Goal: Task Accomplishment & Management: Complete application form

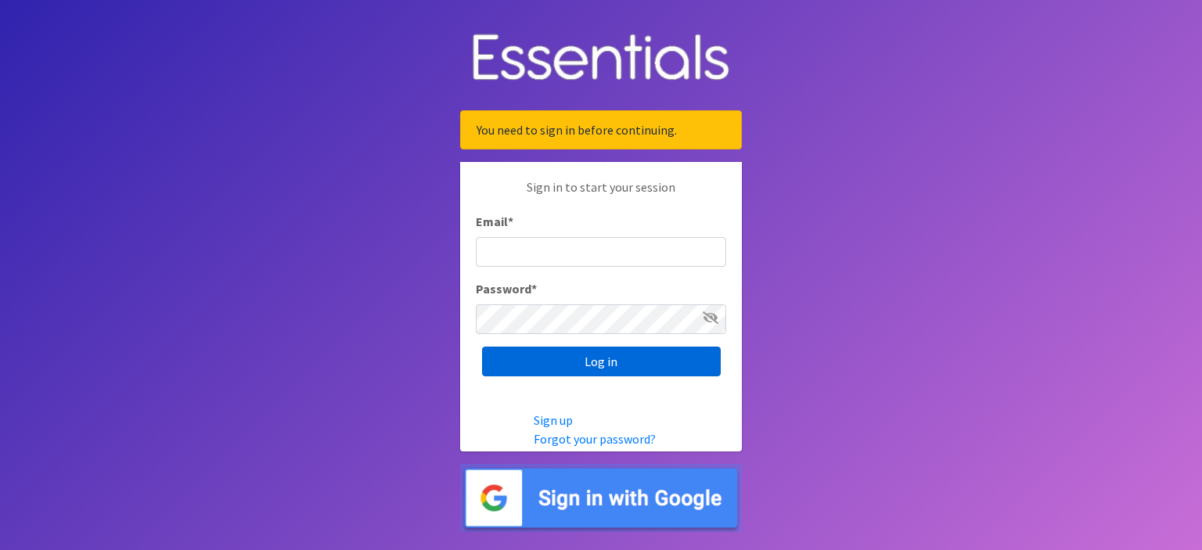
type input "[EMAIL_ADDRESS][DOMAIN_NAME]"
click at [629, 368] on input "Log in" at bounding box center [601, 362] width 239 height 30
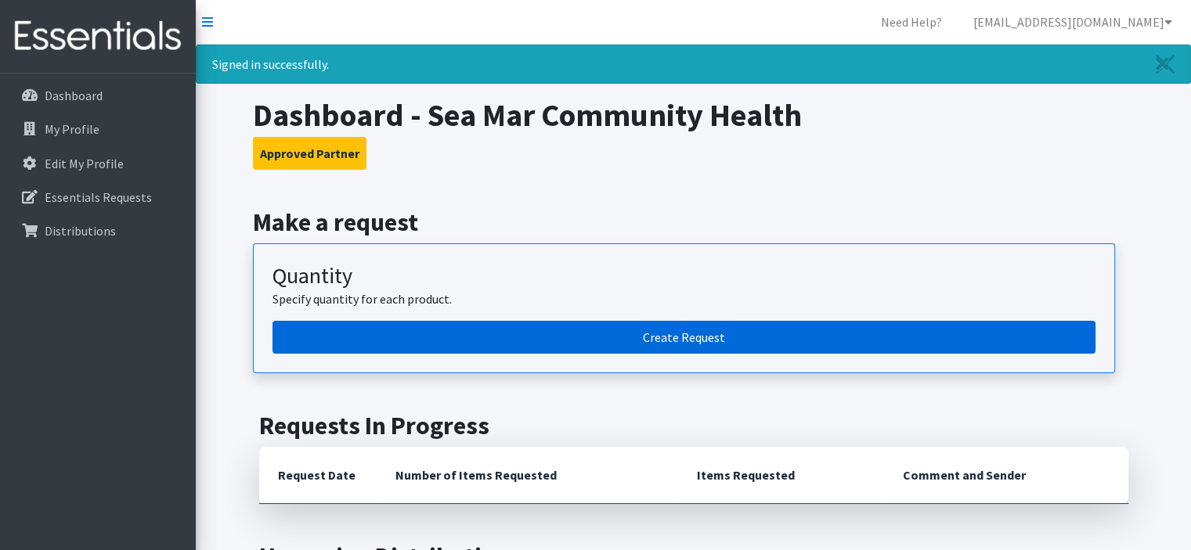
click at [683, 347] on link "Create Request" at bounding box center [683, 337] width 823 height 33
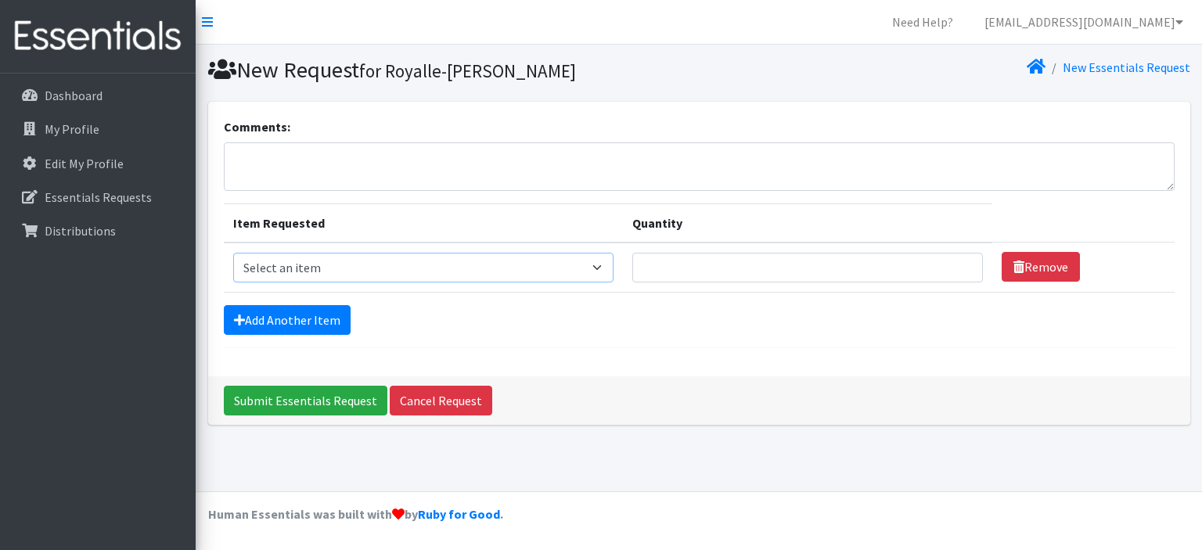
click at [422, 281] on select "Select an item Diaper (Size 2) Diaper (Size 3) Diaper (Size 4) Diaper (Size 5) …" at bounding box center [423, 268] width 381 height 30
select select "2958"
click at [233, 253] on select "Select an item Diaper (Size 2) Diaper (Size 3) Diaper (Size 4) Diaper (Size 5) …" at bounding box center [423, 268] width 381 height 30
click at [694, 262] on input "Quantity" at bounding box center [807, 268] width 350 height 30
type input "200"
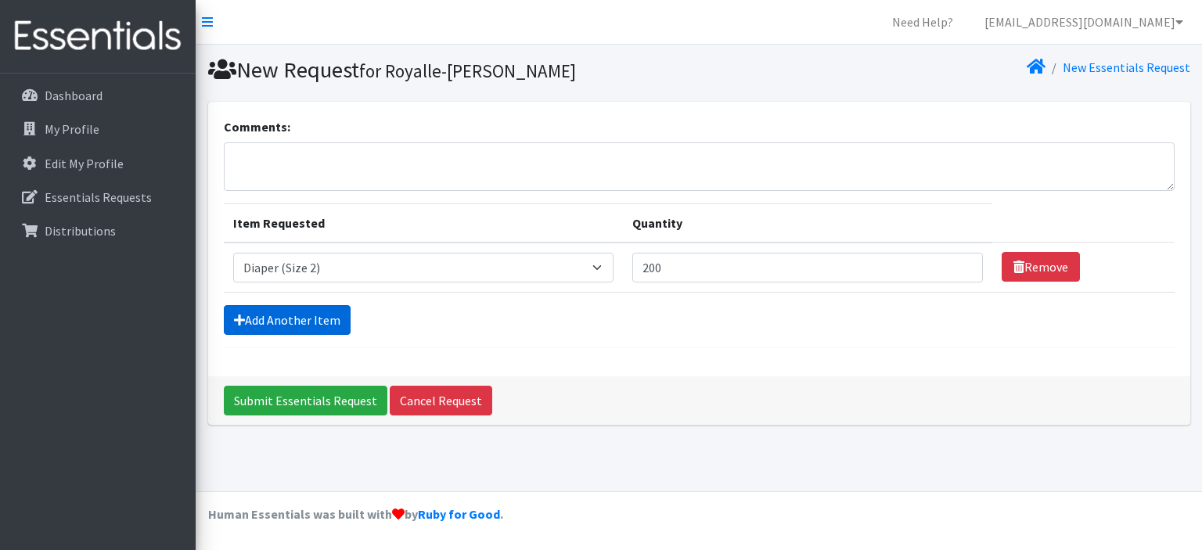
click at [291, 317] on link "Add Another Item" at bounding box center [287, 320] width 127 height 30
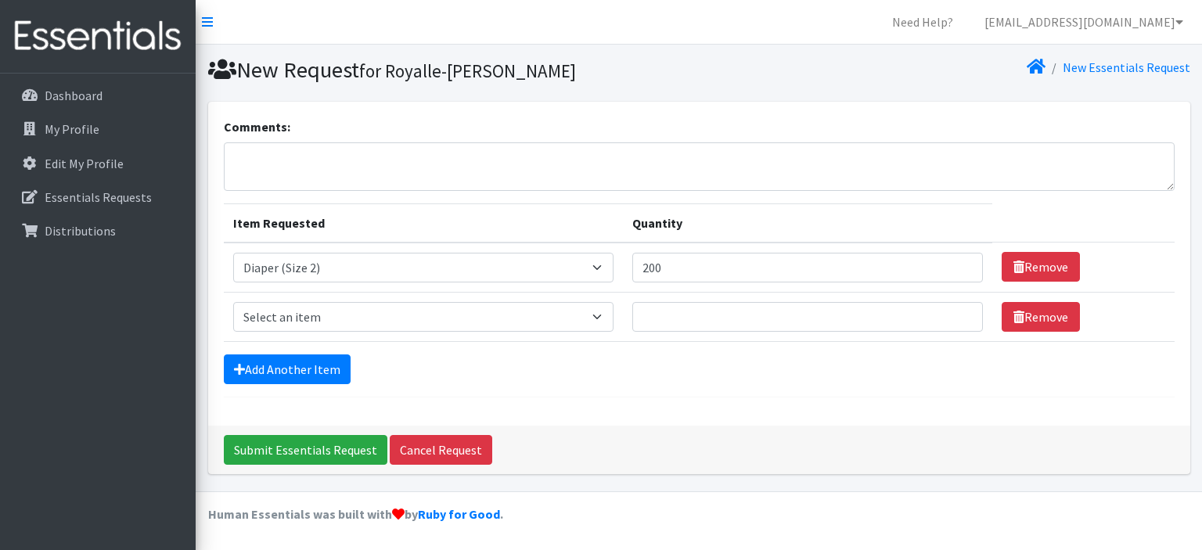
click at [322, 296] on td "Item Requested Select an item Diaper (Size 2) Diaper (Size 3) Diaper (Size 4) D…" at bounding box center [424, 316] width 400 height 49
click at [314, 308] on select "Select an item Diaper (Size 2) Diaper (Size 3) Diaper (Size 4) Diaper (Size 5) …" at bounding box center [423, 317] width 381 height 30
select select "2960"
click at [233, 302] on select "Select an item Diaper (Size 2) Diaper (Size 3) Diaper (Size 4) Diaper (Size 5) …" at bounding box center [423, 317] width 381 height 30
click at [713, 316] on input "Quantity" at bounding box center [807, 317] width 350 height 30
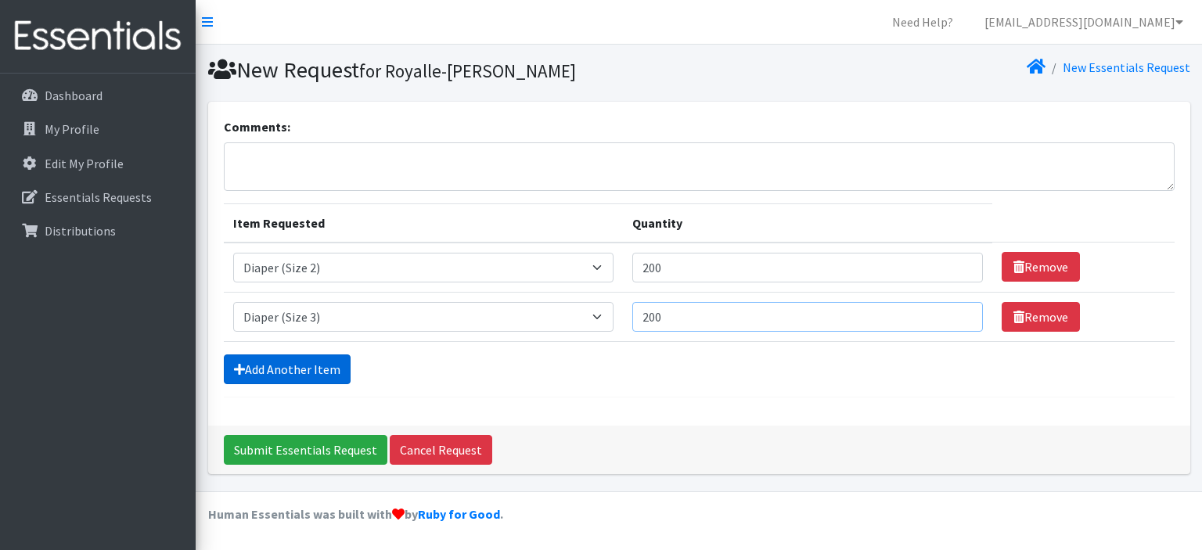
type input "200"
click at [301, 372] on link "Add Another Item" at bounding box center [287, 370] width 127 height 30
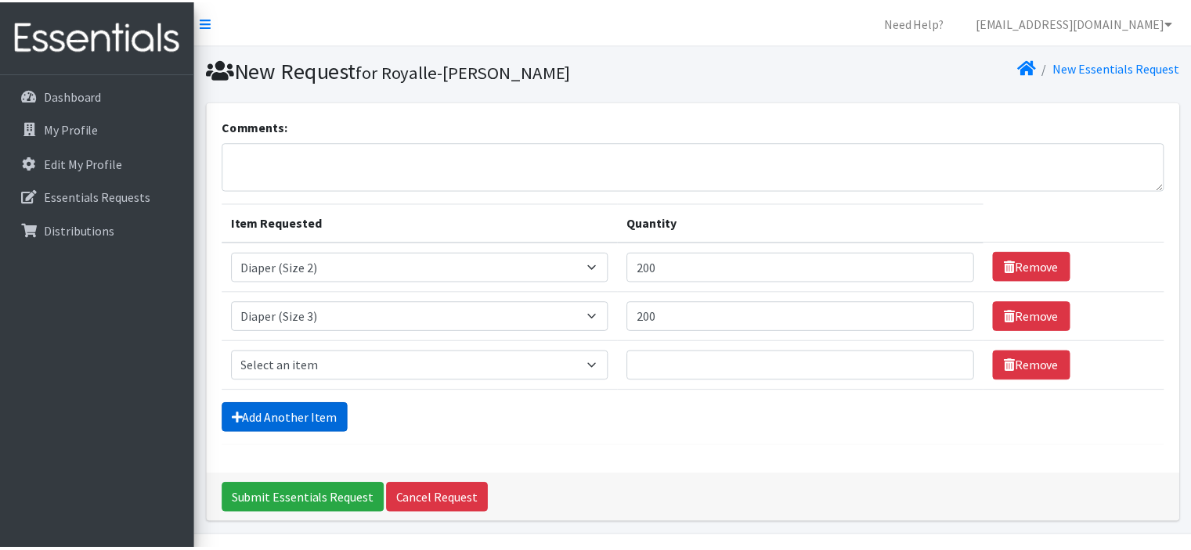
scroll to position [41, 0]
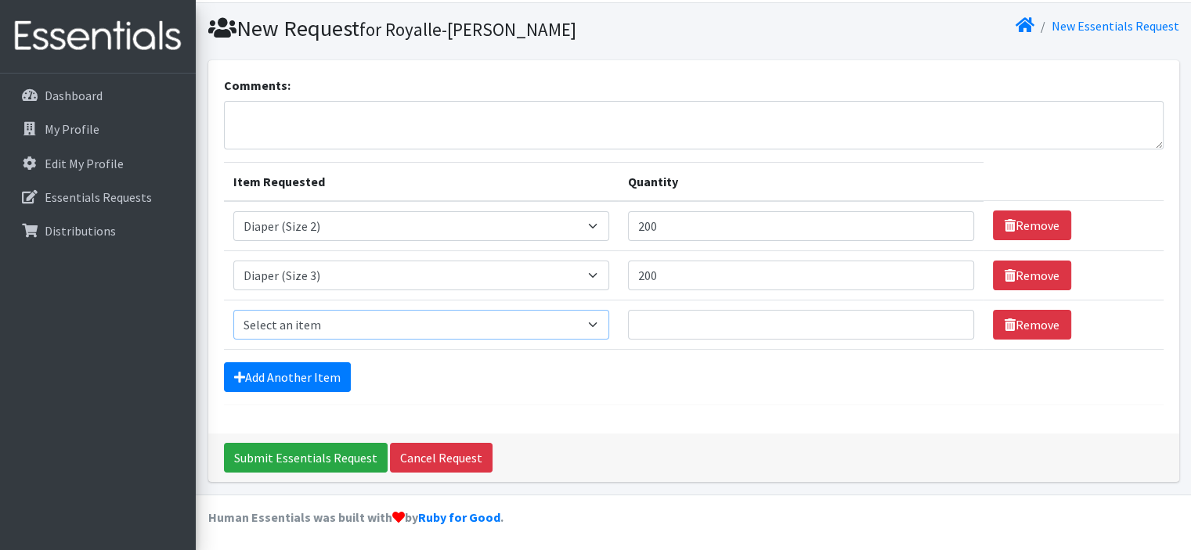
click at [334, 322] on select "Select an item Diaper (Size 2) Diaper (Size 3) Diaper (Size 4) Diaper (Size 5) …" at bounding box center [421, 325] width 376 height 30
select select "2930"
click at [233, 310] on select "Select an item Diaper (Size 2) Diaper (Size 3) Diaper (Size 4) Diaper (Size 5) …" at bounding box center [421, 325] width 376 height 30
click at [699, 340] on td "Quantity" at bounding box center [800, 324] width 365 height 49
click at [713, 327] on input "Quantity" at bounding box center [801, 325] width 346 height 30
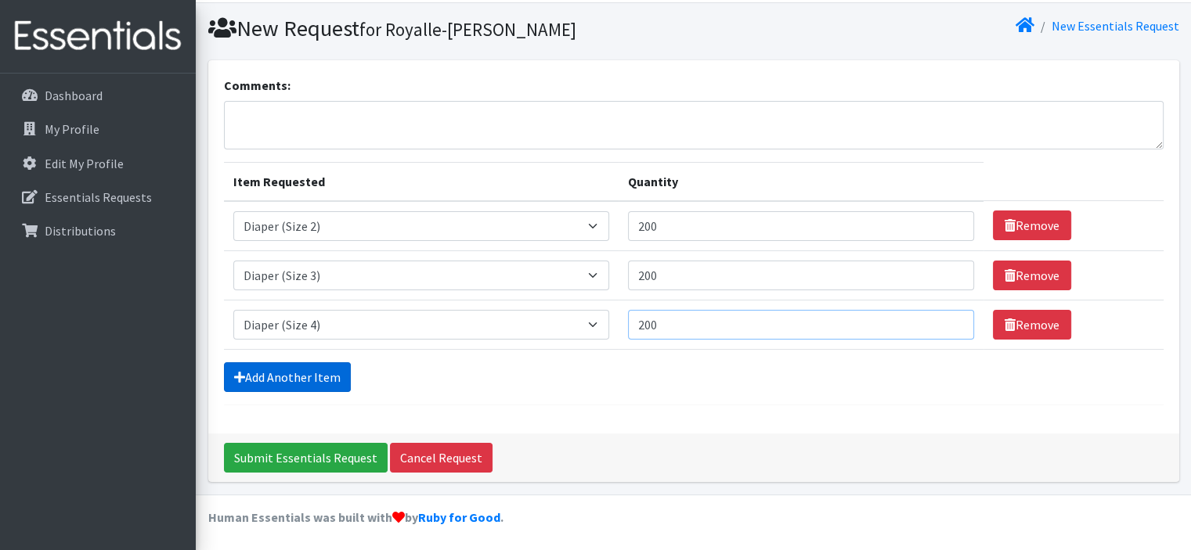
type input "200"
click at [308, 368] on link "Add Another Item" at bounding box center [287, 377] width 127 height 30
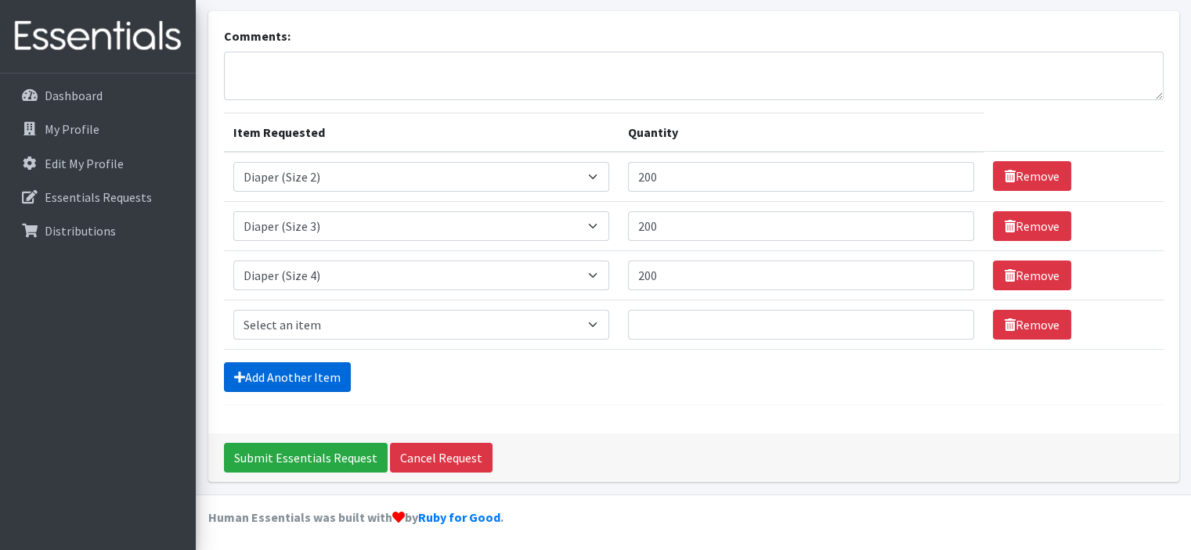
scroll to position [91, 0]
click at [340, 328] on select "Select an item Diaper (Size 2) Diaper (Size 3) Diaper (Size 4) Diaper (Size 5) …" at bounding box center [421, 325] width 376 height 30
select select "2961"
click at [233, 310] on select "Select an item Diaper (Size 2) Diaper (Size 3) Diaper (Size 4) Diaper (Size 5) …" at bounding box center [421, 325] width 376 height 30
click at [743, 328] on input "Quantity" at bounding box center [801, 325] width 346 height 30
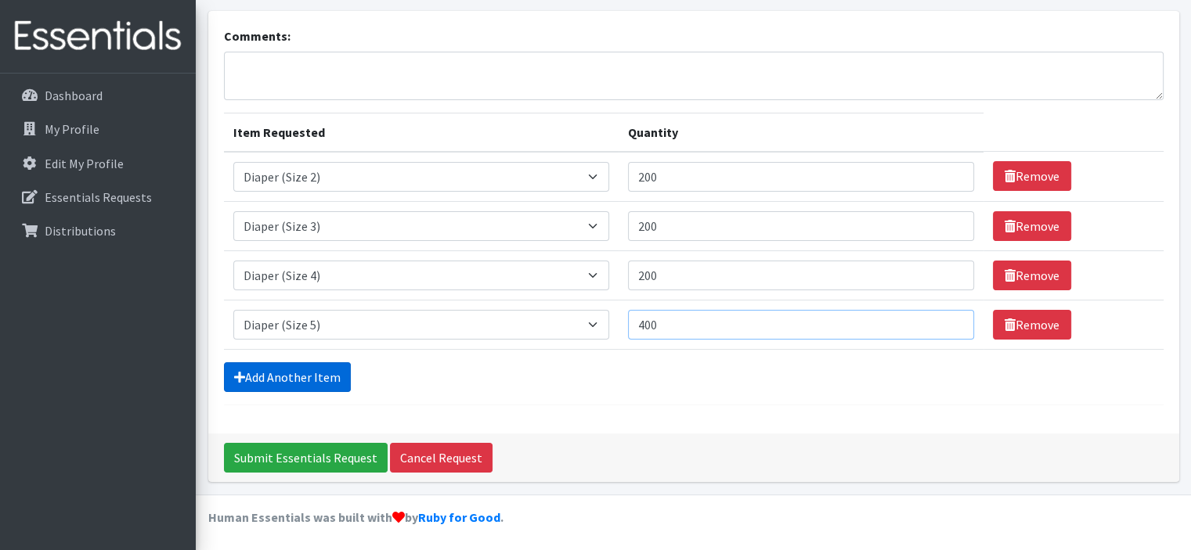
type input "400"
click at [291, 384] on link "Add Another Item" at bounding box center [287, 377] width 127 height 30
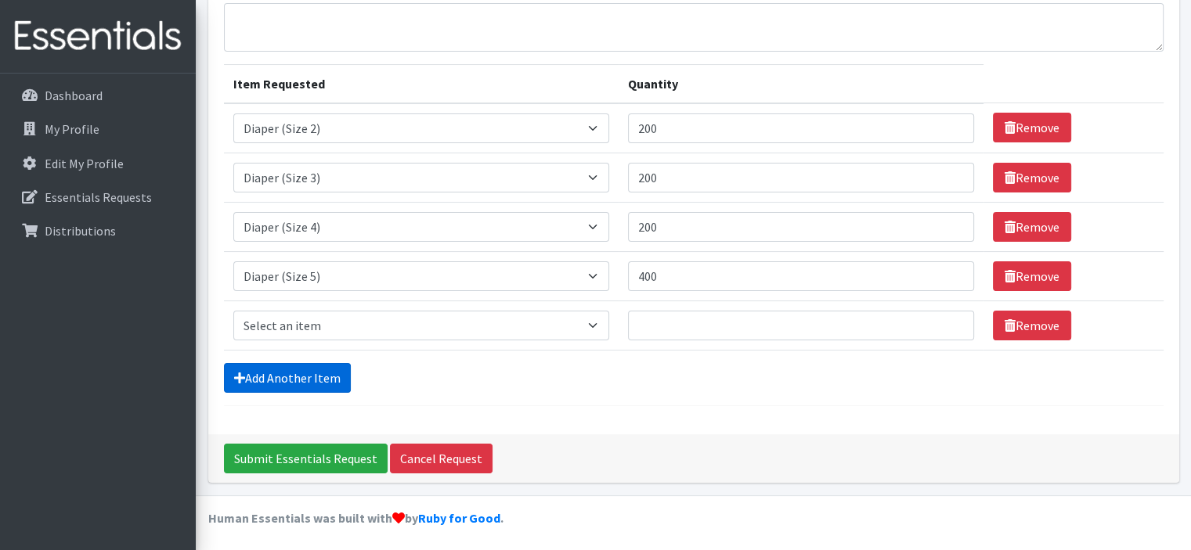
scroll to position [140, 0]
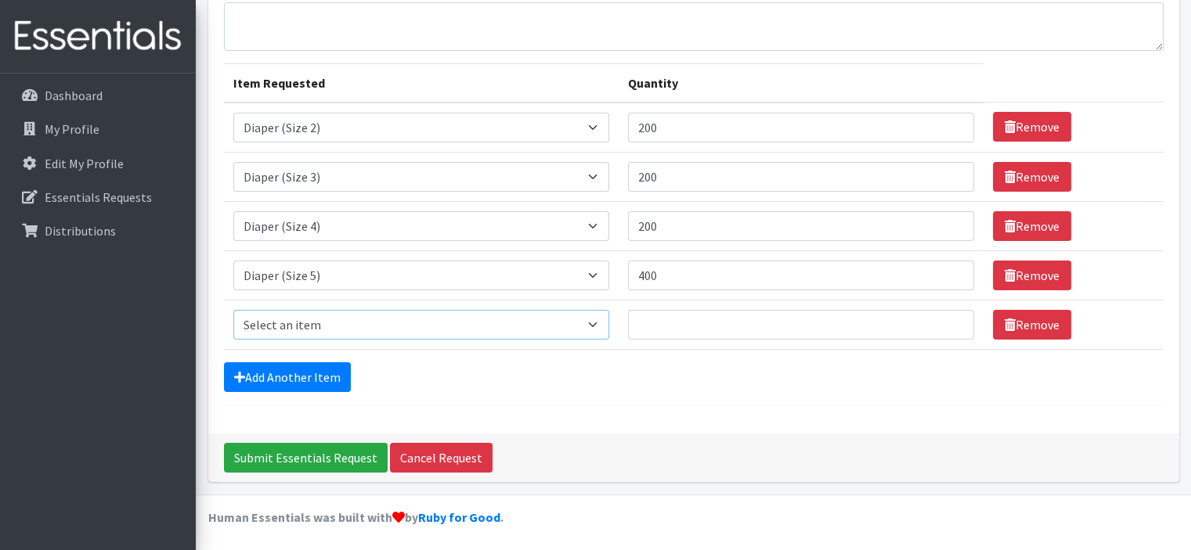
click at [357, 329] on select "Select an item Diaper (Size 2) Diaper (Size 3) Diaper (Size 4) Diaper (Size 5) …" at bounding box center [421, 325] width 376 height 30
select select "2950"
click at [233, 310] on select "Select an item Diaper (Size 2) Diaper (Size 3) Diaper (Size 4) Diaper (Size 5) …" at bounding box center [421, 325] width 376 height 30
click at [698, 323] on input "Quantity" at bounding box center [801, 325] width 346 height 30
type input "400"
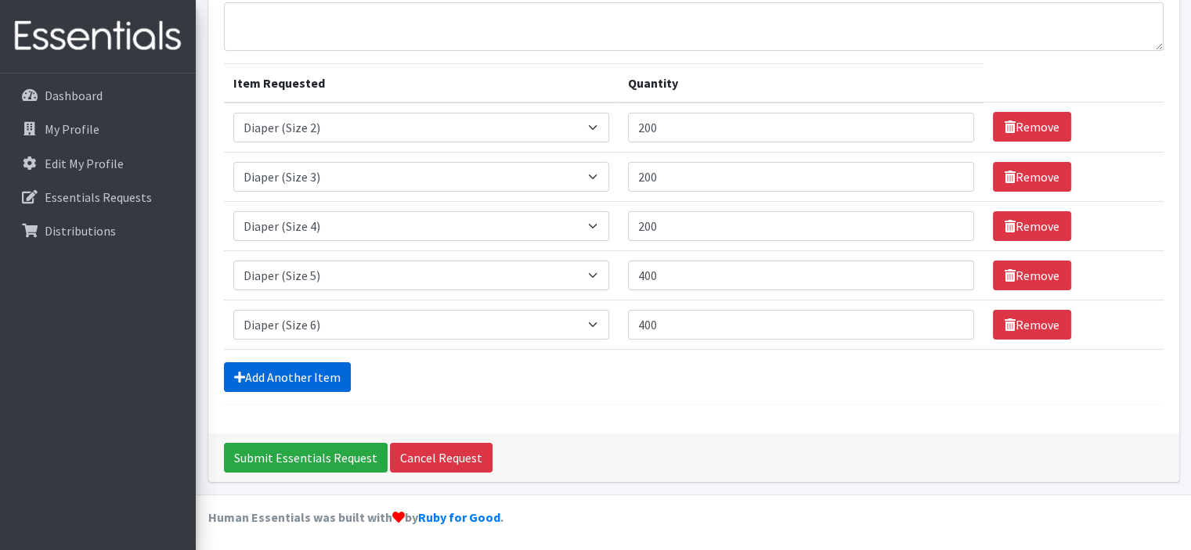
click at [304, 381] on link "Add Another Item" at bounding box center [287, 377] width 127 height 30
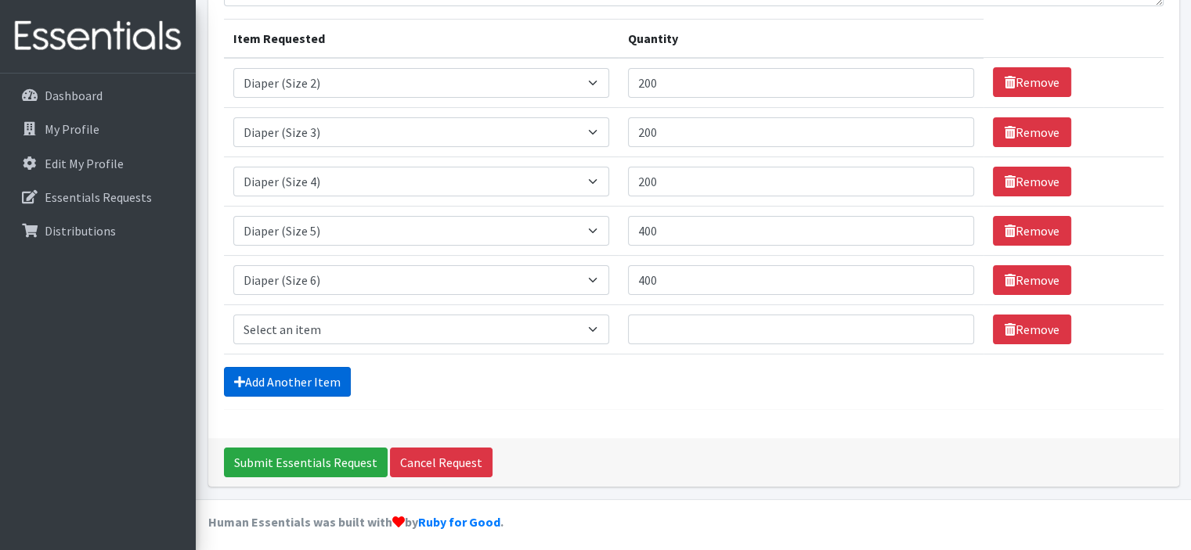
scroll to position [189, 0]
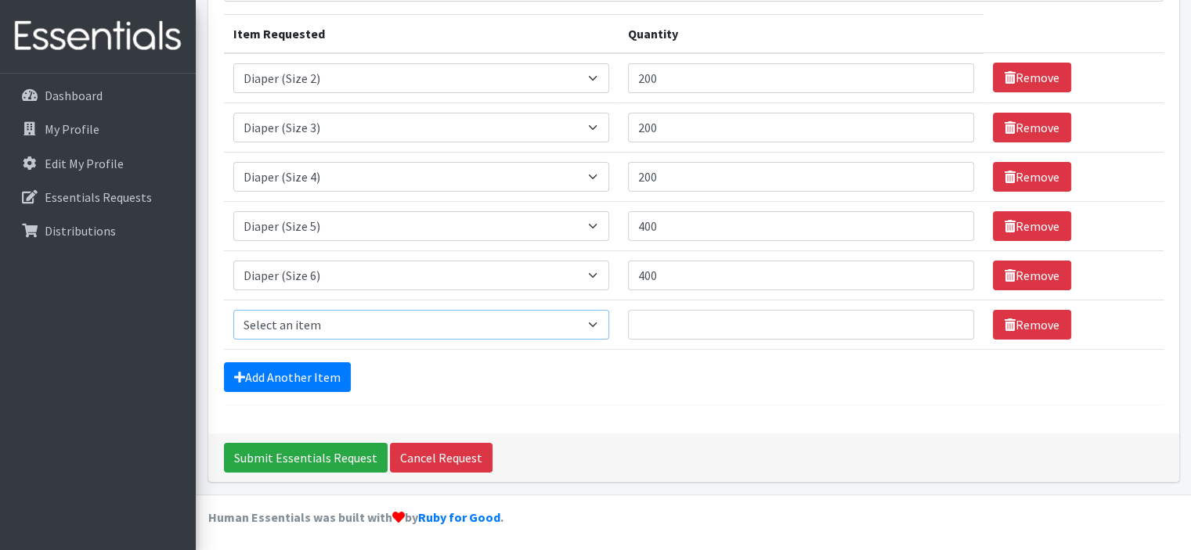
click at [341, 333] on select "Select an item Diaper (Size 2) Diaper (Size 3) Diaper (Size 4) Diaper (Size 5) …" at bounding box center [421, 325] width 376 height 30
select select "12589"
click at [233, 310] on select "Select an item Diaper (Size 2) Diaper (Size 3) Diaper (Size 4) Diaper (Size 5) …" at bounding box center [421, 325] width 376 height 30
click at [743, 328] on input "Quantity" at bounding box center [801, 325] width 346 height 30
type input "200"
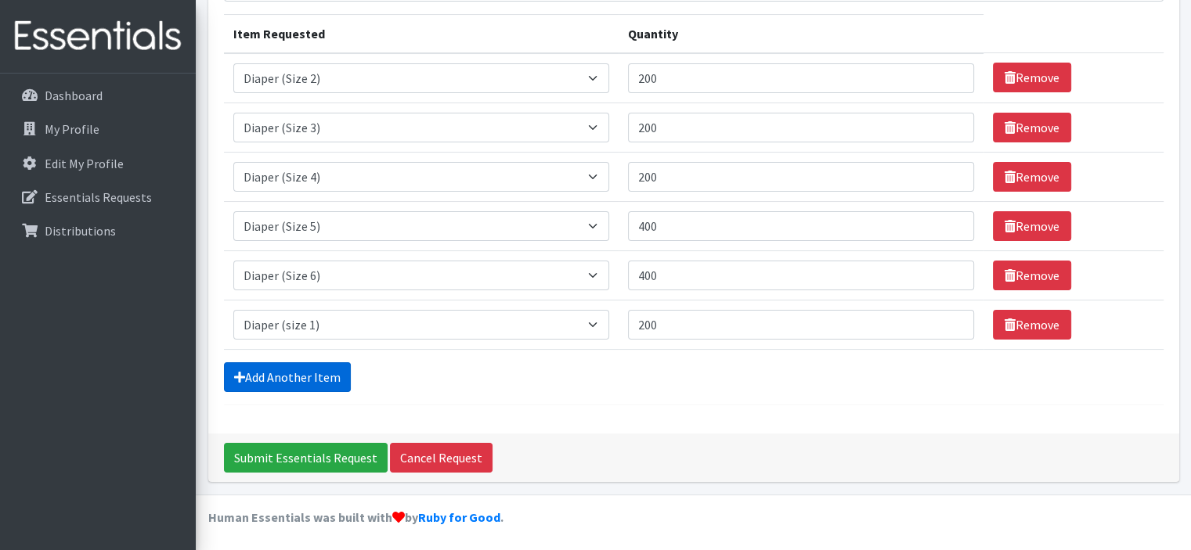
click at [327, 370] on link "Add Another Item" at bounding box center [287, 377] width 127 height 30
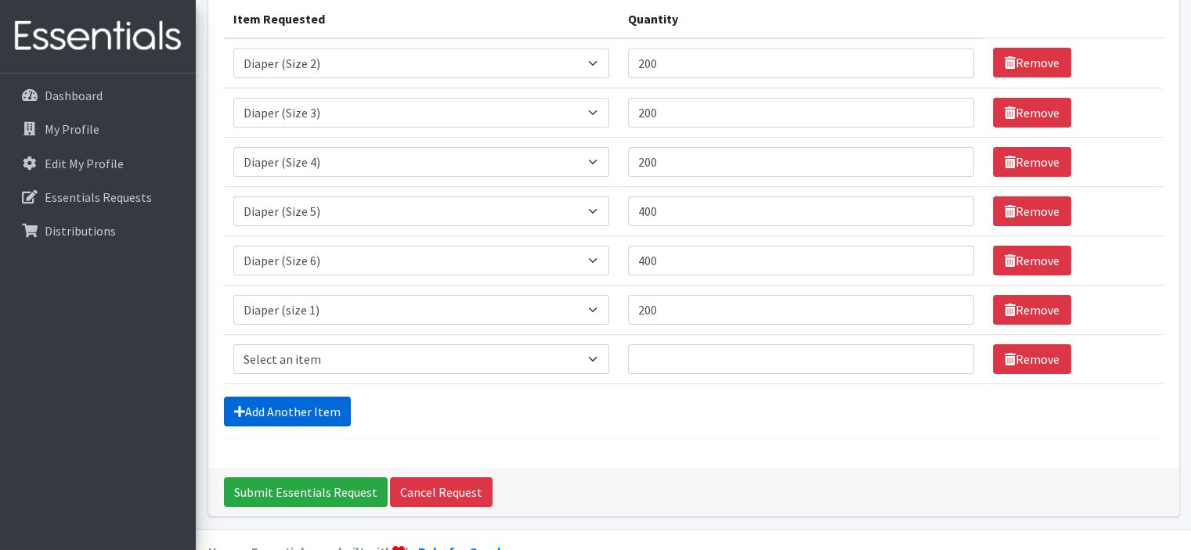
scroll to position [238, 0]
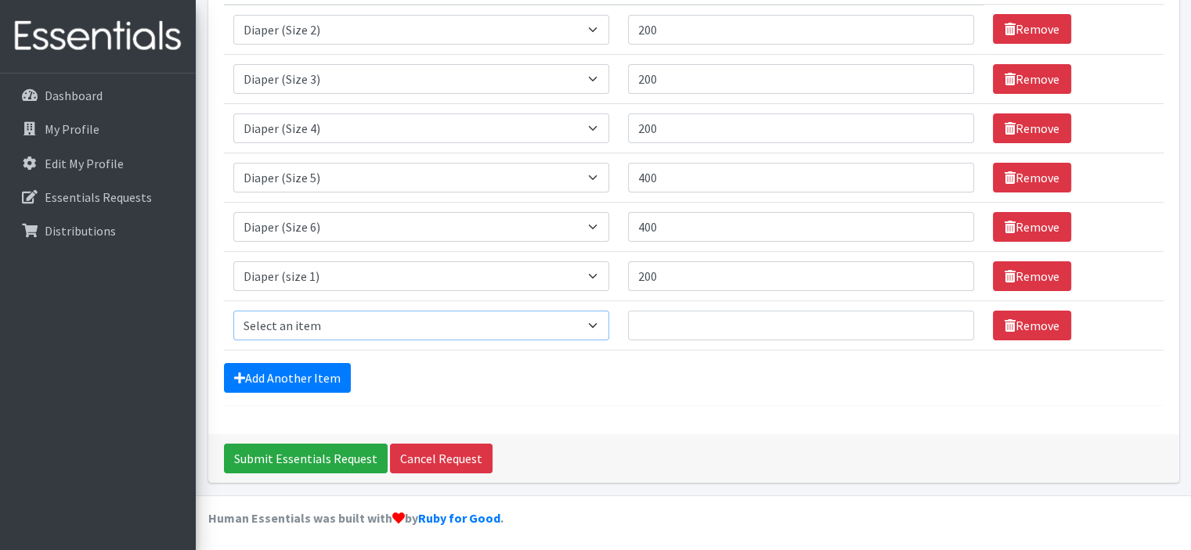
click at [420, 337] on select "Select an item Diaper (Size 2) Diaper (Size 3) Diaper (Size 4) Diaper (Size 5) …" at bounding box center [421, 326] width 376 height 30
select select "2955"
click at [233, 311] on select "Select an item Diaper (Size 2) Diaper (Size 3) Diaper (Size 4) Diaper (Size 5) …" at bounding box center [421, 326] width 376 height 30
click at [726, 329] on input "Quantity" at bounding box center [801, 326] width 346 height 30
type input "400"
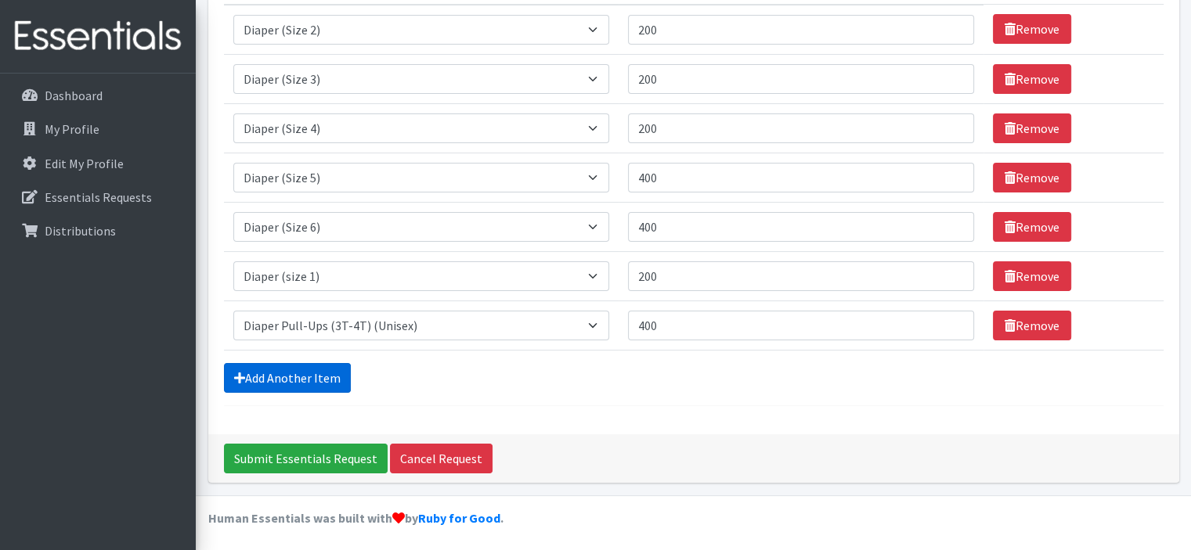
click at [269, 366] on link "Add Another Item" at bounding box center [287, 378] width 127 height 30
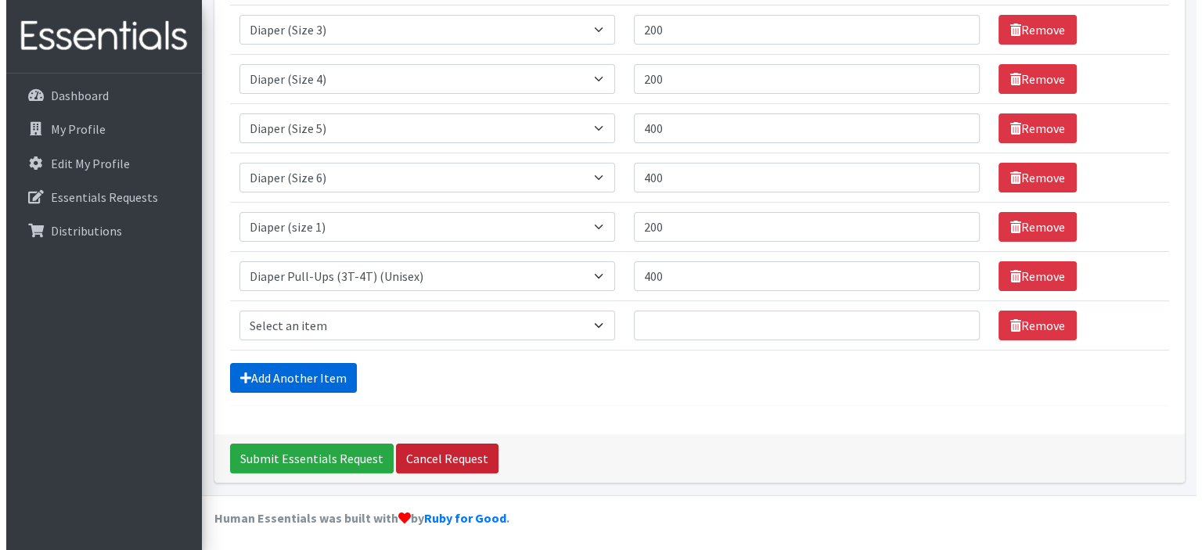
scroll to position [288, 0]
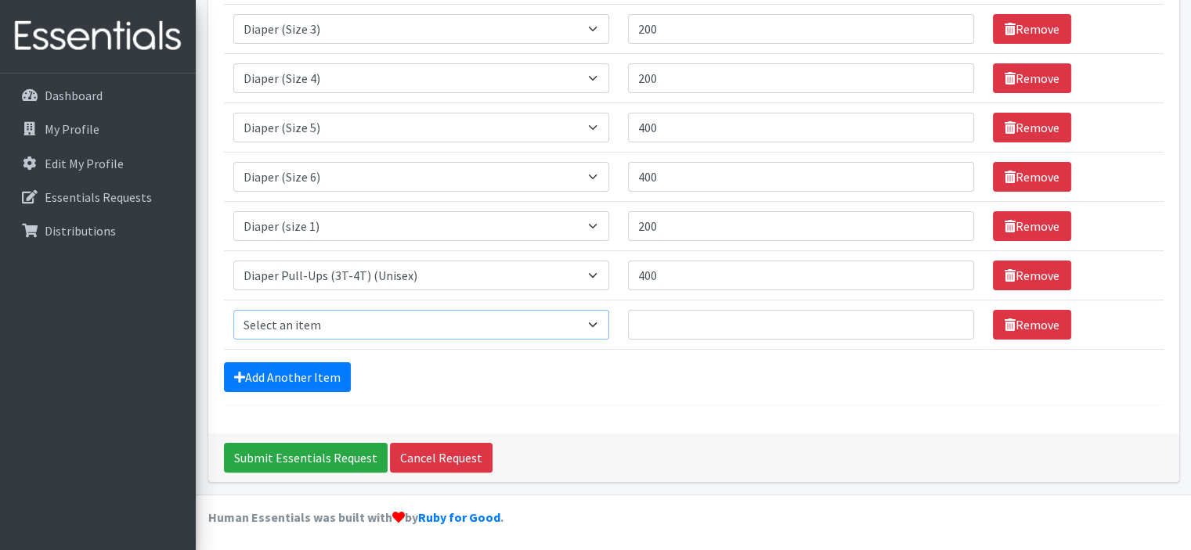
click at [480, 335] on select "Select an item Diaper (Size 2) Diaper (Size 3) Diaper (Size 4) Diaper (Size 5) …" at bounding box center [421, 325] width 376 height 30
select select "2937"
click at [233, 310] on select "Select an item Diaper (Size 2) Diaper (Size 3) Diaper (Size 4) Diaper (Size 5) …" at bounding box center [421, 325] width 376 height 30
click at [686, 332] on input "Quantity" at bounding box center [801, 325] width 346 height 30
type input "144"
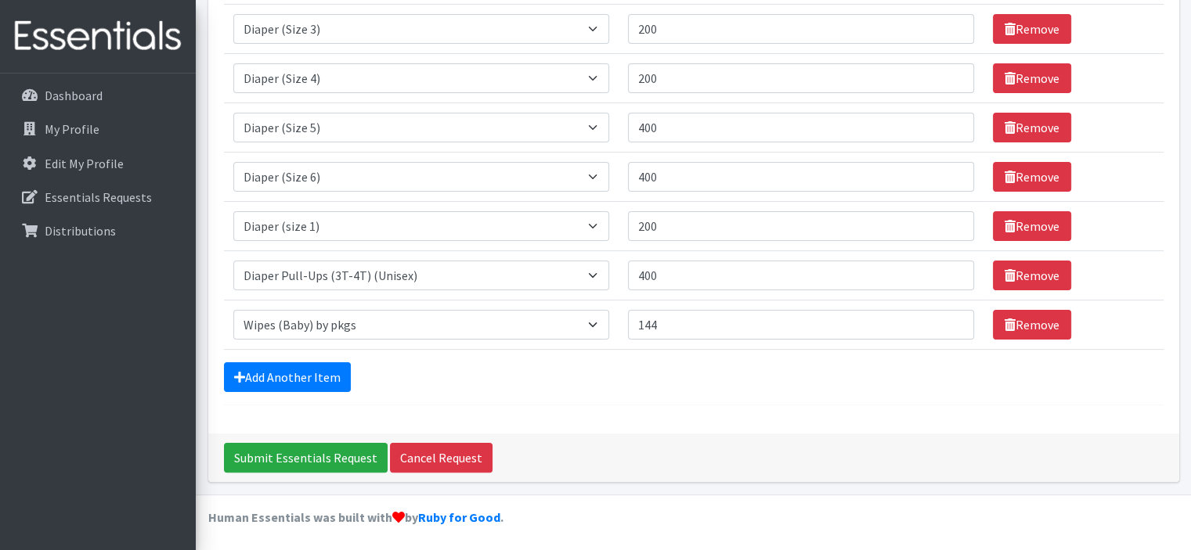
click at [636, 368] on div "Add Another Item" at bounding box center [693, 377] width 939 height 30
click at [319, 454] on input "Submit Essentials Request" at bounding box center [306, 458] width 164 height 30
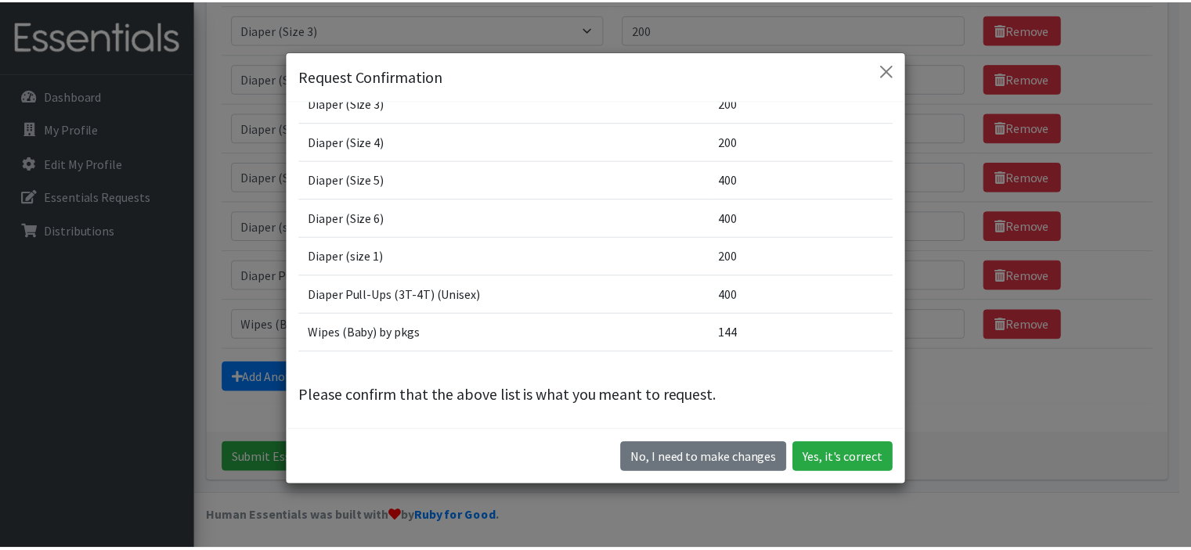
scroll to position [44, 0]
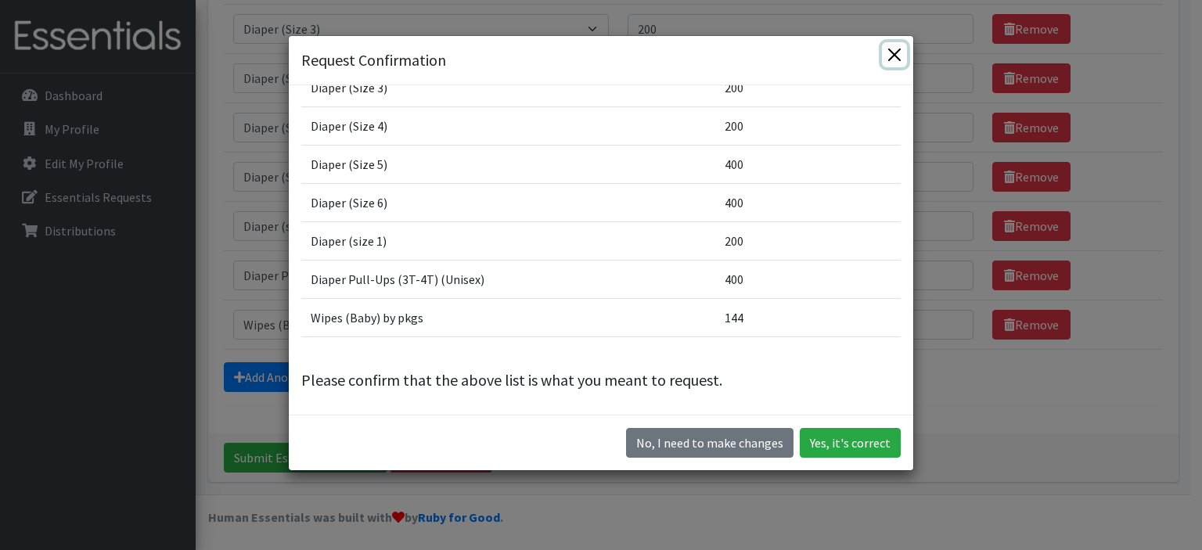
click at [887, 43] on button "Close" at bounding box center [894, 54] width 25 height 25
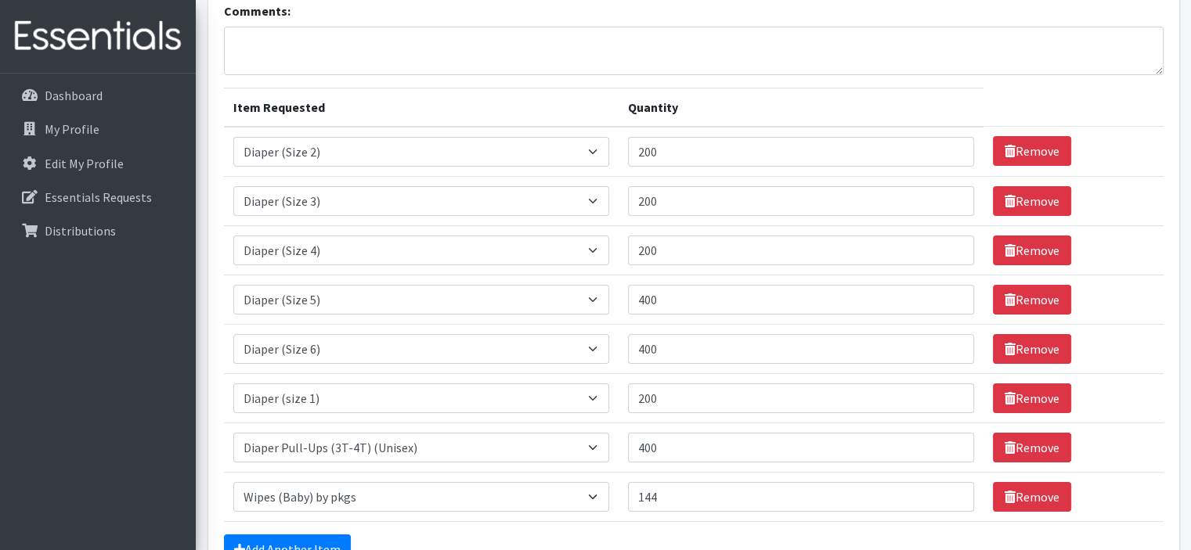
scroll to position [0, 0]
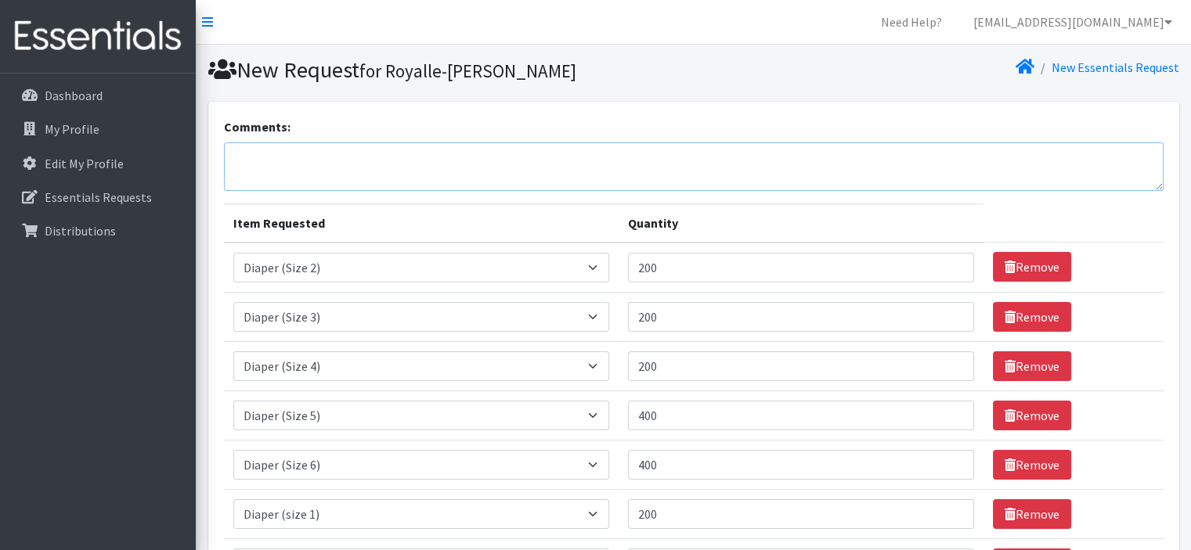
click at [438, 164] on textarea "Comments:" at bounding box center [693, 166] width 939 height 49
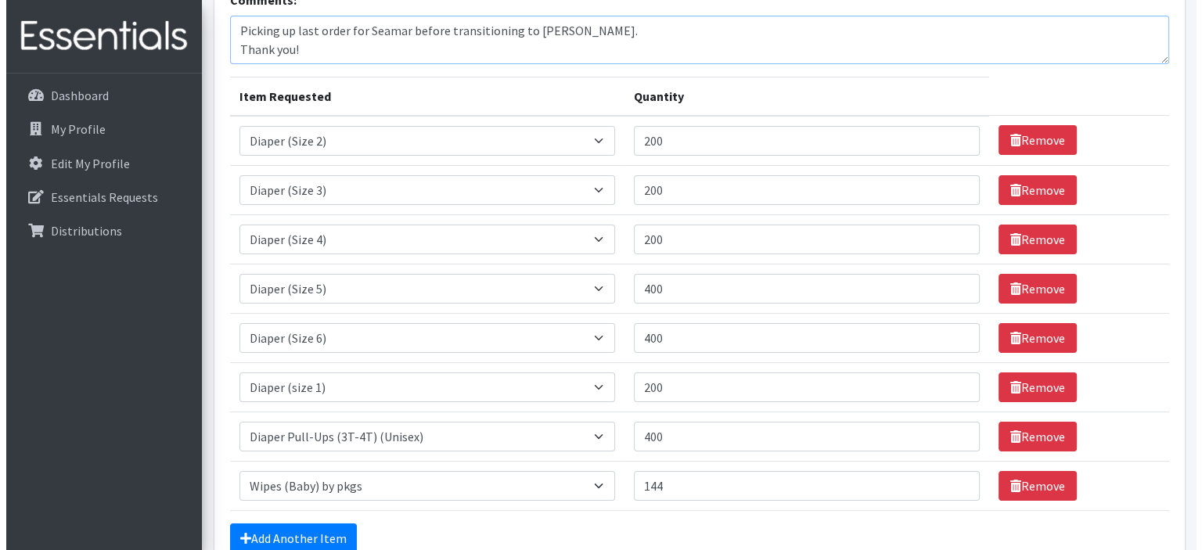
scroll to position [288, 0]
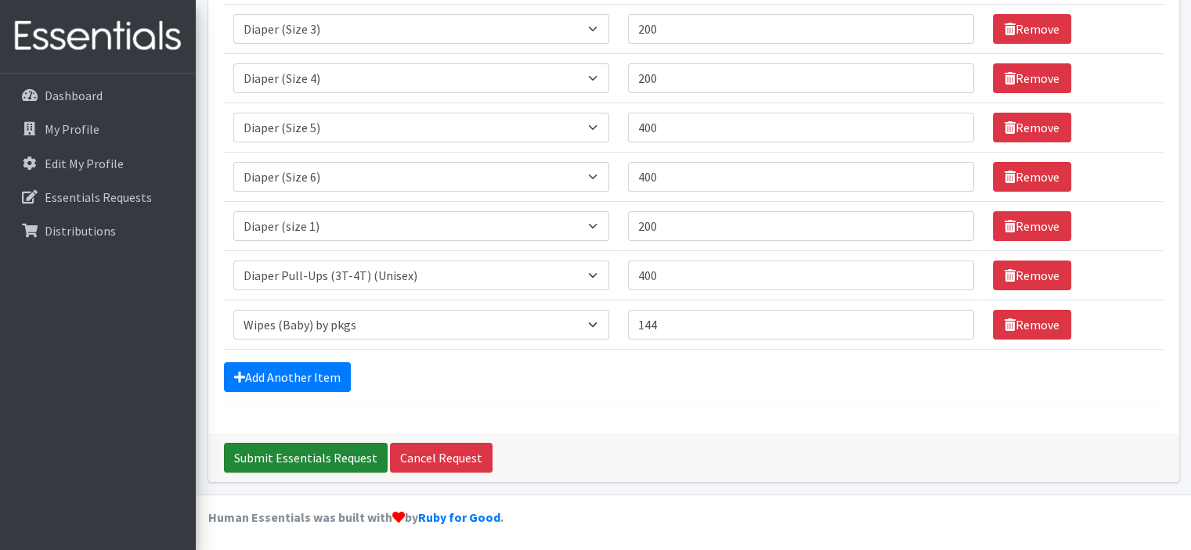
type textarea "Picking up last order for Seamar before transitioning to Julie Perry. Thank you!"
click at [336, 445] on input "Submit Essentials Request" at bounding box center [306, 458] width 164 height 30
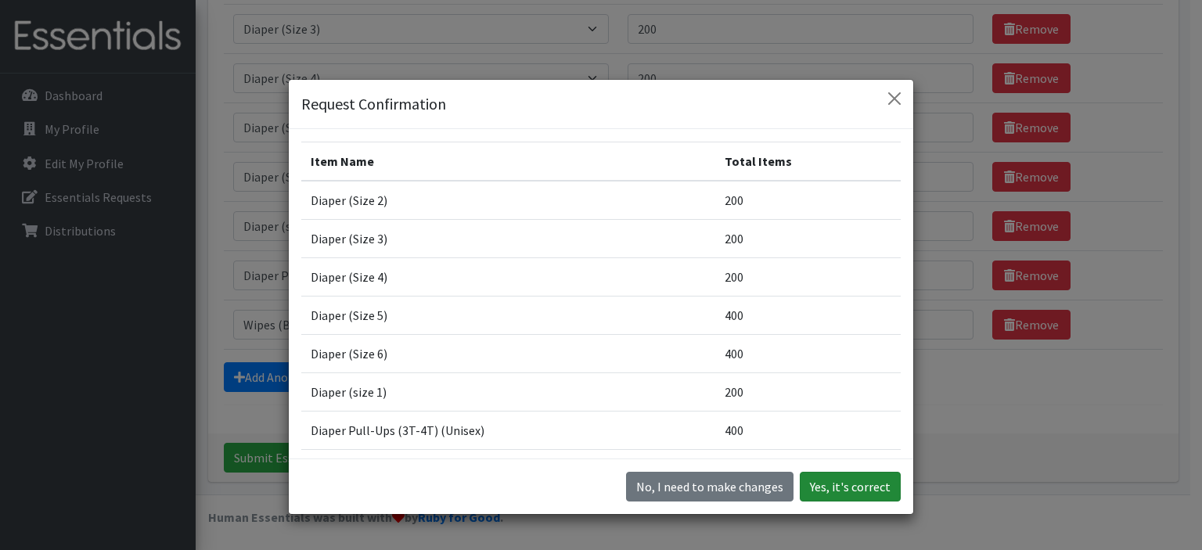
click at [881, 491] on button "Yes, it's correct" at bounding box center [850, 487] width 101 height 30
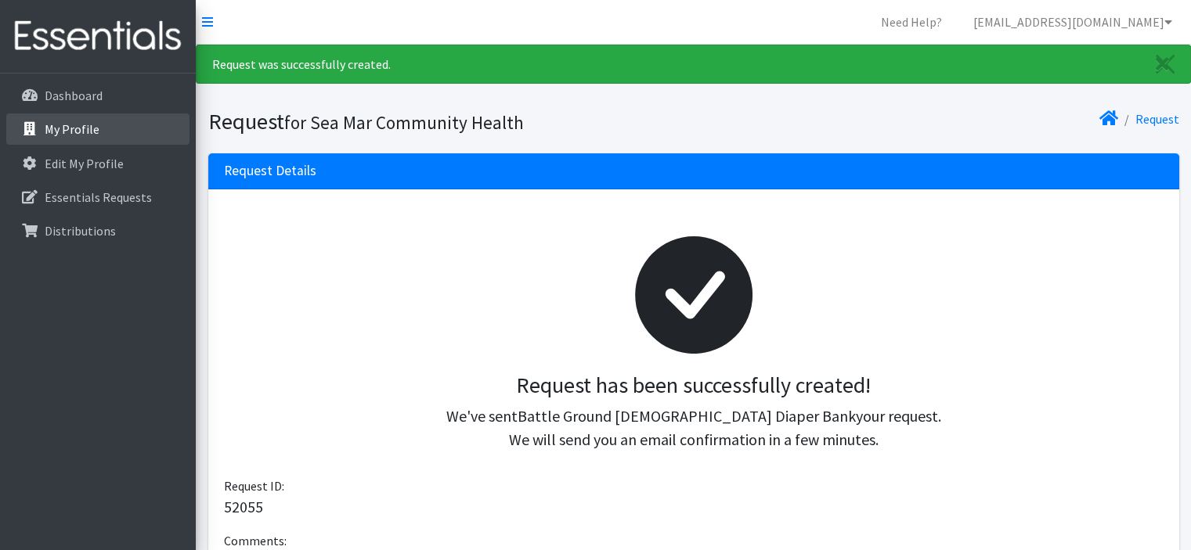
click at [106, 129] on link "My Profile" at bounding box center [97, 128] width 183 height 31
